Goal: Information Seeking & Learning: Learn about a topic

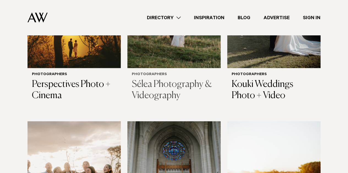
scroll to position [247, 0]
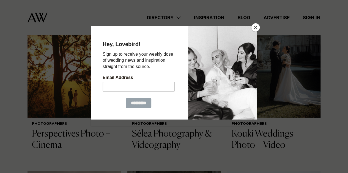
click at [257, 26] on button "Close" at bounding box center [255, 27] width 8 height 8
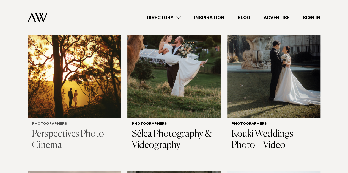
click at [59, 129] on h3 "Perspectives Photo + Cinema" at bounding box center [74, 140] width 84 height 23
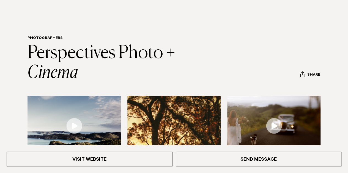
scroll to position [27, 0]
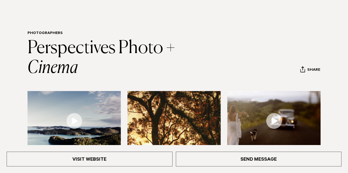
click at [88, 116] on img at bounding box center [73, 121] width 93 height 60
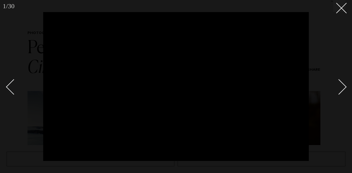
click at [9, 48] on div at bounding box center [176, 86] width 352 height 173
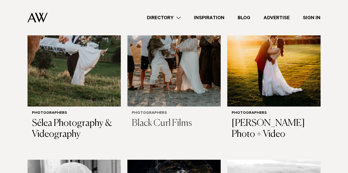
scroll to position [467, 0]
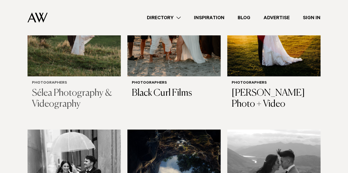
click at [47, 88] on h3 "Sélea Photography & Videography" at bounding box center [74, 99] width 84 height 23
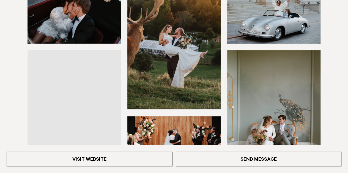
scroll to position [137, 0]
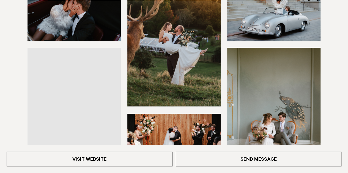
click at [185, 46] on img at bounding box center [173, 44] width 93 height 125
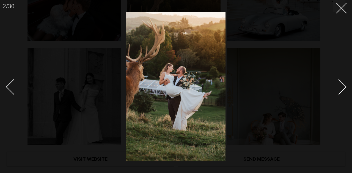
click at [342, 88] on div "Next slide" at bounding box center [339, 87] width 16 height 16
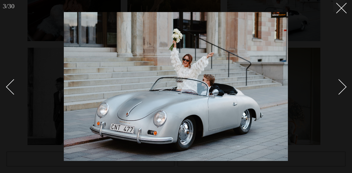
click at [342, 88] on div "Next slide" at bounding box center [339, 87] width 16 height 16
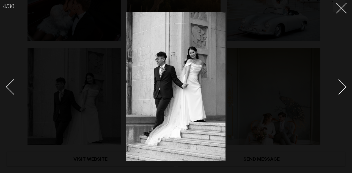
click at [342, 88] on div "Next slide" at bounding box center [339, 87] width 16 height 16
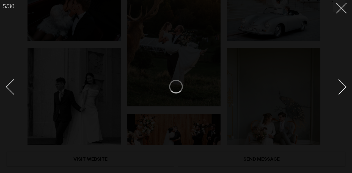
click at [342, 88] on div "Next slide" at bounding box center [339, 87] width 16 height 16
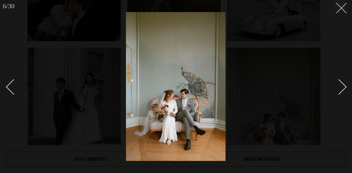
click at [340, 4] on icon at bounding box center [339, 6] width 7 height 7
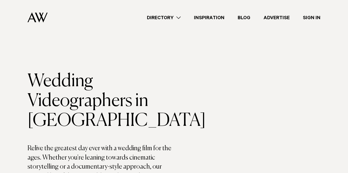
scroll to position [467, 0]
